Goal: Task Accomplishment & Management: Use online tool/utility

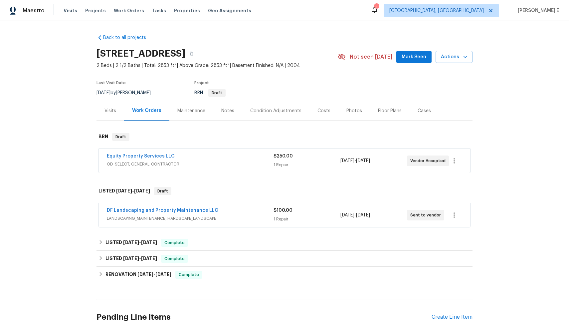
scroll to position [63, 0]
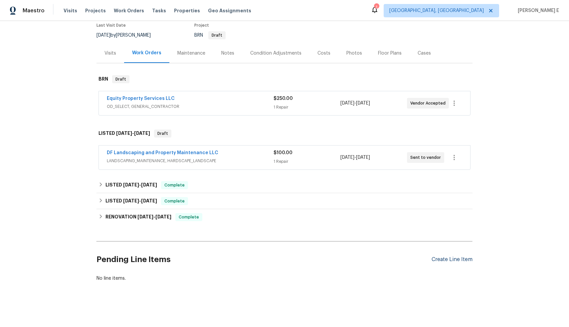
click at [467, 257] on div "Create Line Item" at bounding box center [452, 259] width 41 height 6
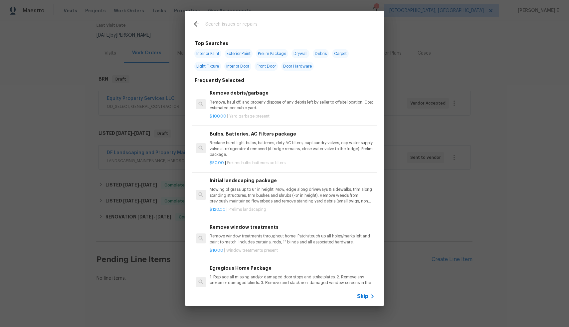
click at [359, 298] on span "Skip" at bounding box center [362, 296] width 11 height 7
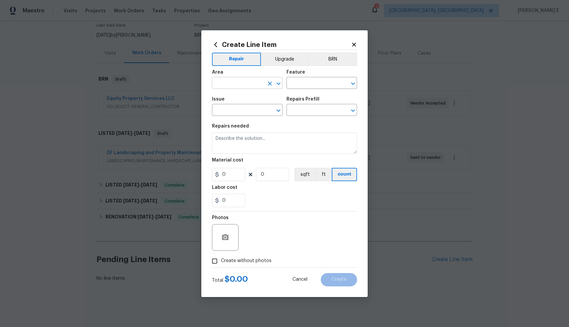
click at [240, 81] on input "text" at bounding box center [238, 84] width 52 height 10
click at [236, 99] on li "Exterior Addition" at bounding box center [247, 98] width 71 height 11
type input "Exterior Addition"
click at [316, 79] on input "text" at bounding box center [313, 84] width 52 height 10
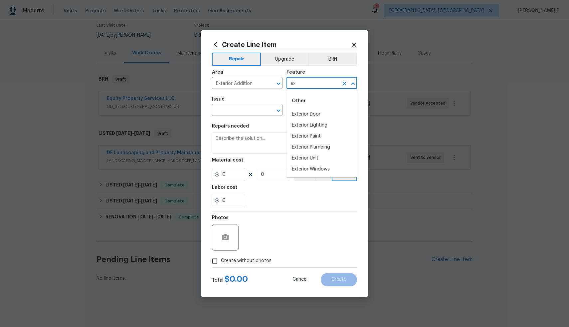
type input "e"
click at [314, 115] on li "Landscaping" at bounding box center [322, 114] width 71 height 11
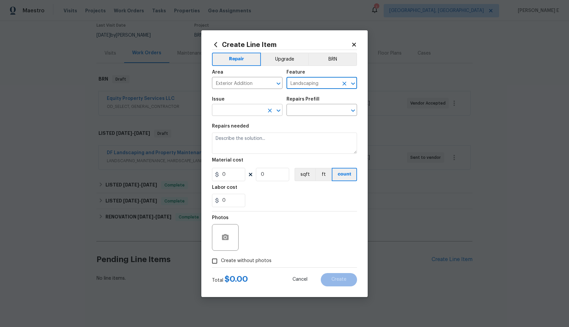
type input "Landscaping"
click at [258, 114] on input "text" at bounding box center [238, 111] width 52 height 10
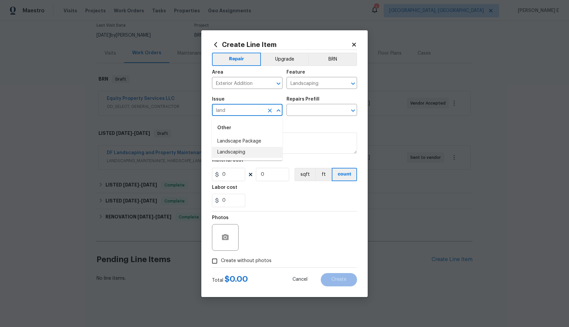
click at [243, 155] on li "Landscaping" at bounding box center [247, 152] width 71 height 11
type input "Landscaping"
click at [315, 113] on input "text" at bounding box center [313, 111] width 52 height 10
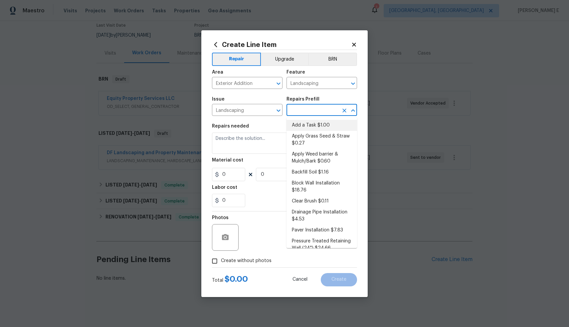
click at [314, 124] on li "Add a Task $1.00" at bounding box center [322, 125] width 71 height 11
type input "Add a Task $1.00"
type textarea "HPM to detail"
type input "1"
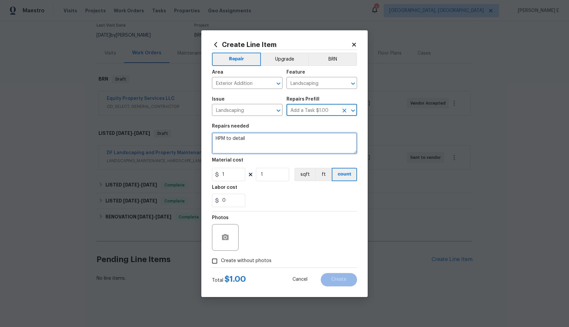
click at [289, 143] on textarea "HPM to detail" at bounding box center [284, 142] width 145 height 21
paste textarea "remove suckers from tree trunk."
click at [250, 137] on textarea "HOA Violation- remove suckers from tree trunk." at bounding box center [284, 142] width 145 height 21
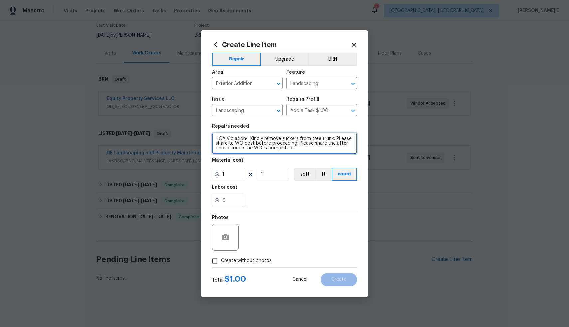
type textarea "HOA Violation- Kindly remove suckers from tree trunk. PLease share te WO cost b…"
click at [234, 175] on input "1" at bounding box center [228, 174] width 33 height 13
type input "75"
click at [216, 260] on input "Create without photos" at bounding box center [214, 261] width 13 height 13
checkbox input "true"
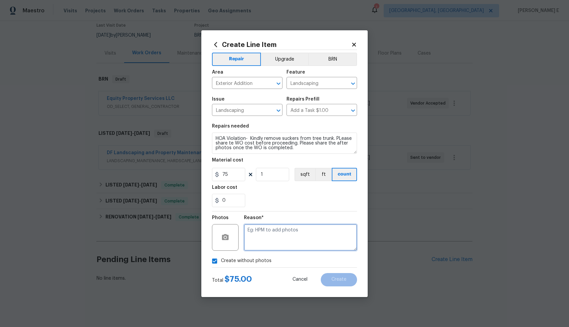
click at [330, 229] on textarea at bounding box center [300, 237] width 113 height 27
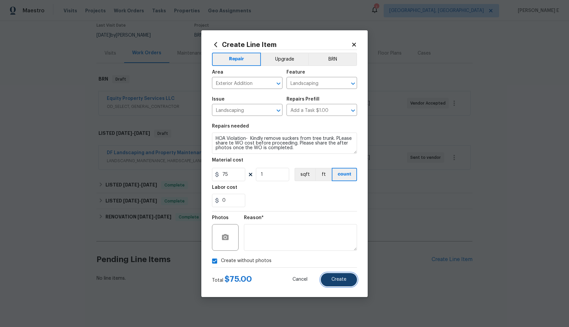
click at [338, 278] on span "Create" at bounding box center [339, 279] width 15 height 5
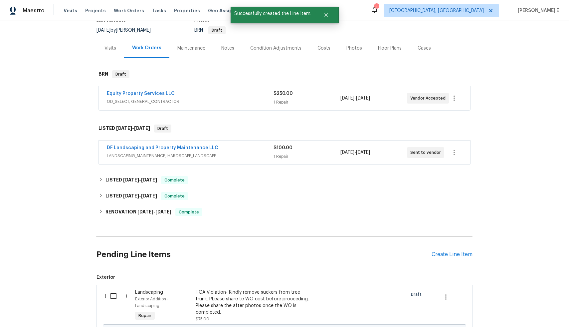
click at [110, 297] on input "checkbox" at bounding box center [116, 296] width 19 height 14
checkbox input "true"
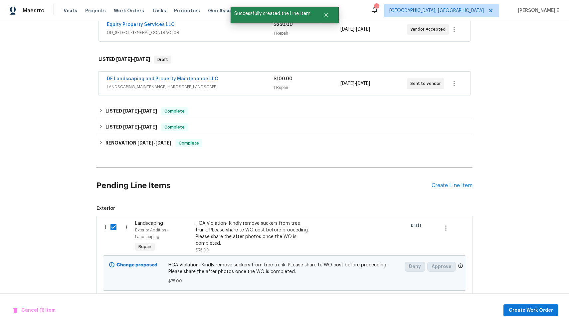
scroll to position [152, 0]
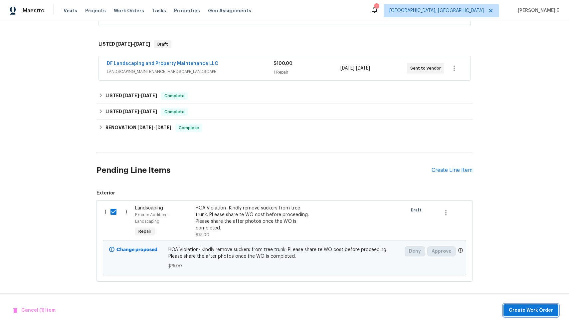
click at [531, 312] on span "Create Work Order" at bounding box center [531, 310] width 44 height 8
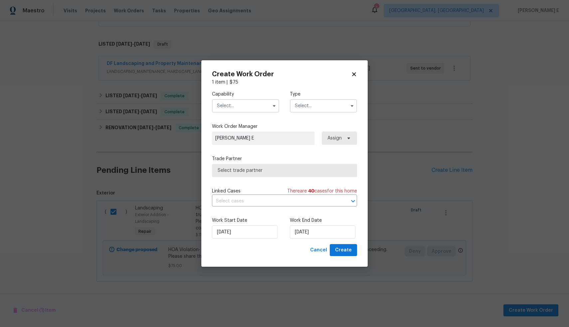
click at [244, 105] on input "text" at bounding box center [245, 105] width 67 height 13
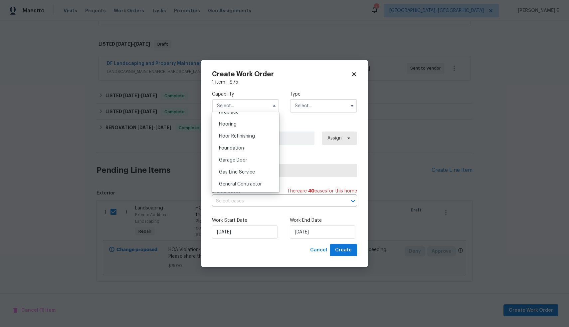
scroll to position [255, 0]
click at [252, 186] on span "General Contractor" at bounding box center [240, 183] width 43 height 5
type input "General Contractor"
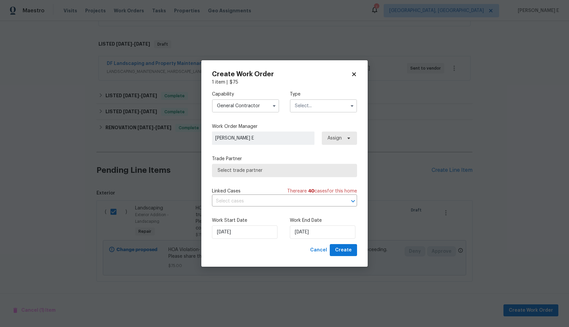
click at [314, 108] on input "text" at bounding box center [323, 105] width 67 height 13
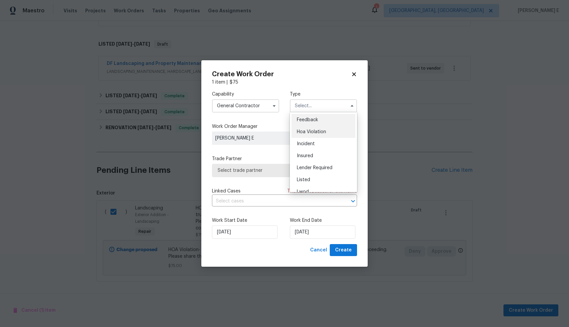
click at [319, 135] on div "Hoa Violation" at bounding box center [324, 132] width 64 height 12
type input "Hoa Violation"
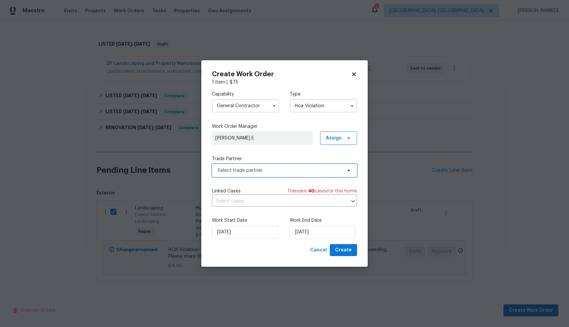
click at [269, 171] on span "Select trade partner" at bounding box center [280, 170] width 124 height 7
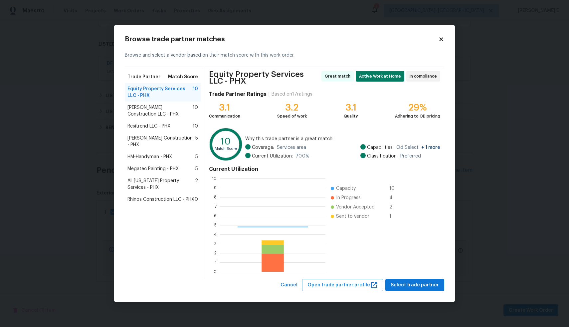
scroll to position [88, 101]
click at [157, 125] on span "Resitrend LLC - PHX" at bounding box center [148, 126] width 43 height 7
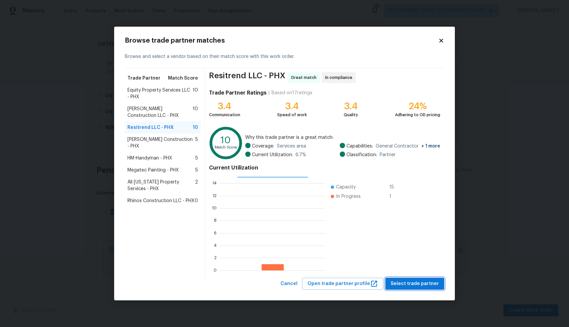
click at [425, 283] on span "Select trade partner" at bounding box center [415, 284] width 48 height 8
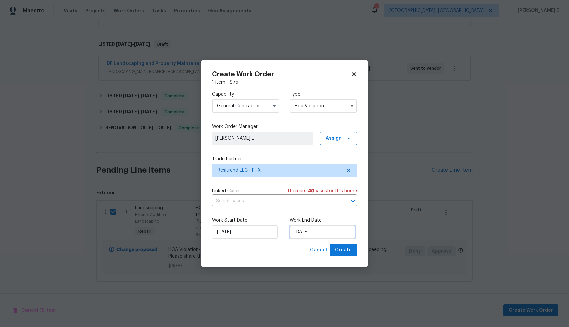
click at [302, 234] on input "[DATE]" at bounding box center [323, 231] width 66 height 13
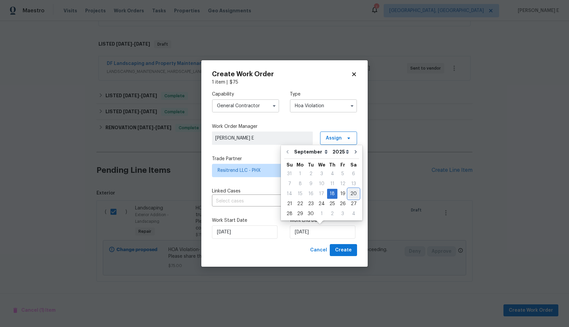
click at [350, 197] on div "20" at bounding box center [353, 193] width 11 height 9
type input "[DATE]"
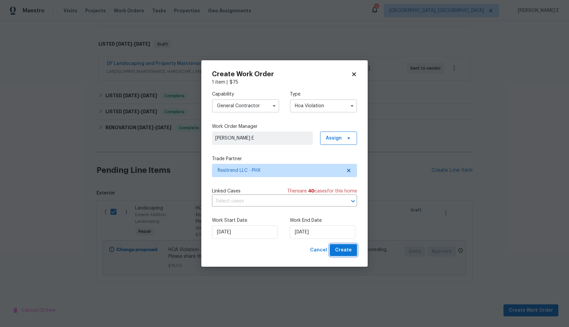
click at [352, 250] on button "Create" at bounding box center [343, 250] width 27 height 12
checkbox input "false"
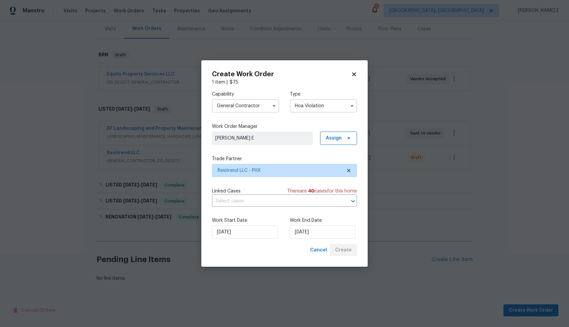
scroll to position [87, 0]
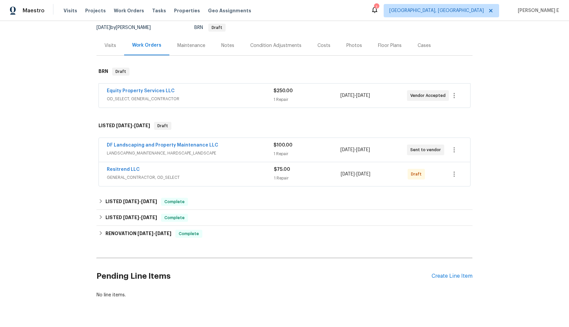
scroll to position [66, 0]
click at [451, 172] on icon "button" at bounding box center [454, 174] width 8 height 8
click at [461, 175] on li "Send to Vendor" at bounding box center [481, 173] width 74 height 11
click at [507, 118] on div at bounding box center [284, 163] width 569 height 327
click at [507, 118] on div "Edit Add Trip Charge View In Trade Partner Portal Delete" at bounding box center [284, 163] width 569 height 327
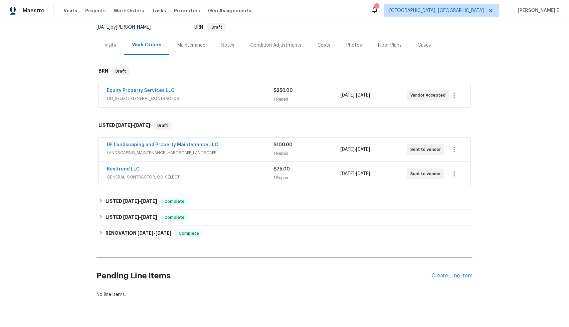
click at [507, 118] on div "Back to all projects 12446 W Bajada Rd, Peoria, AZ 85383 2 Beds | 2 1/2 Baths |…" at bounding box center [284, 174] width 569 height 306
drag, startPoint x: 139, startPoint y: 169, endPoint x: 102, endPoint y: 170, distance: 37.3
click at [102, 170] on div "Resitrend LLC GENERAL_CONTRACTOR, OD_SELECT $75.00 1 Repair 9/18/2025 - 9/20/20…" at bounding box center [284, 174] width 371 height 24
copy link "Resitrend LLC"
